Goal: Check status

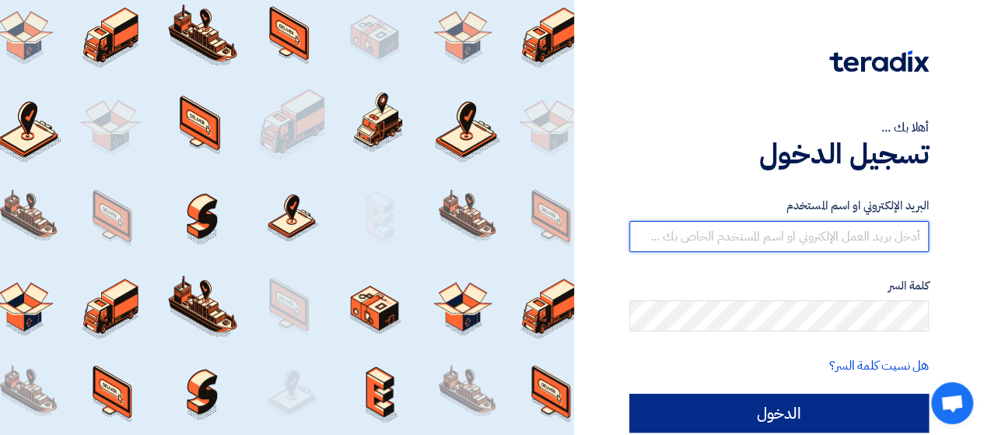
type input "[PERSON_NAME][EMAIL_ADDRESS][DOMAIN_NAME]"
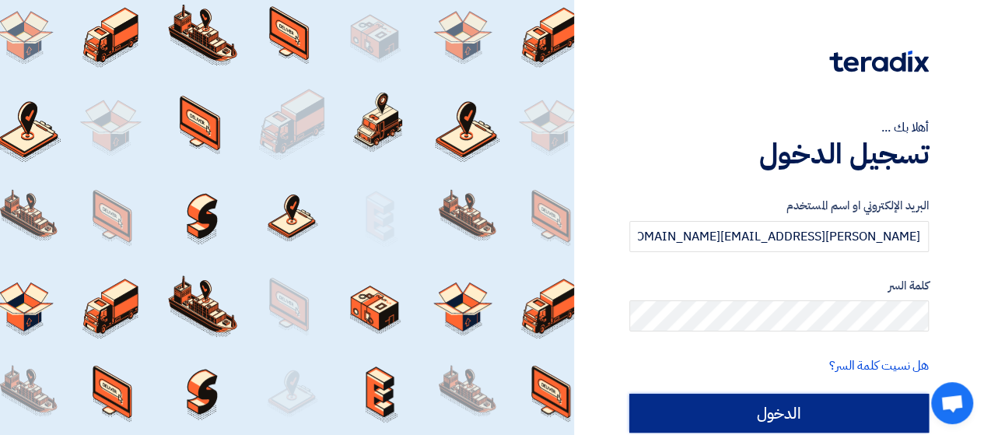
click at [768, 409] on input "الدخول" at bounding box center [780, 413] width 300 height 39
type input "Sign in"
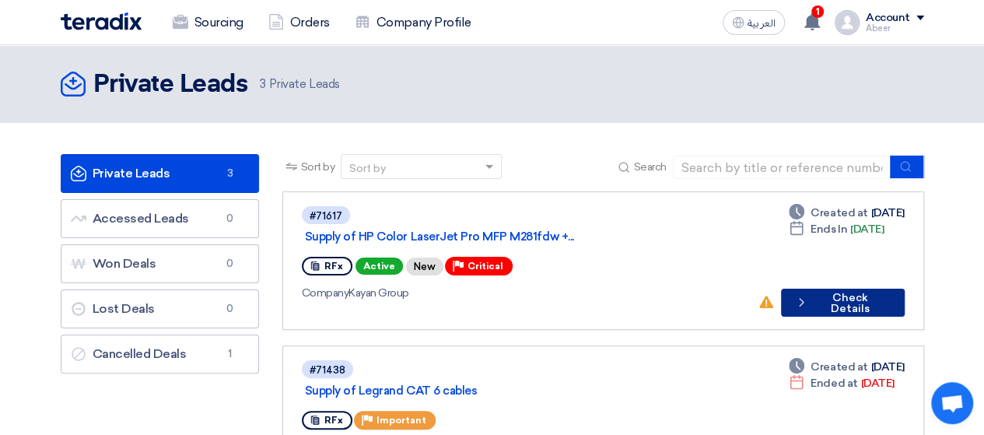
click at [836, 289] on button "Check details Check Details" at bounding box center [843, 303] width 124 height 28
